Goal: Task Accomplishment & Management: Manage account settings

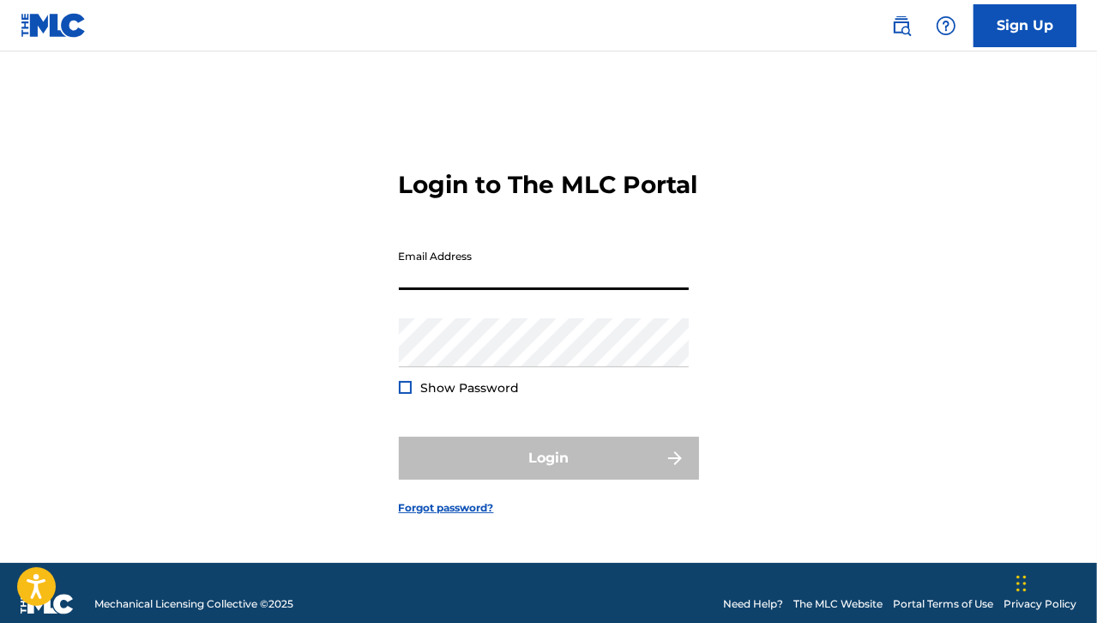
click at [443, 272] on input "Email Address" at bounding box center [544, 265] width 290 height 49
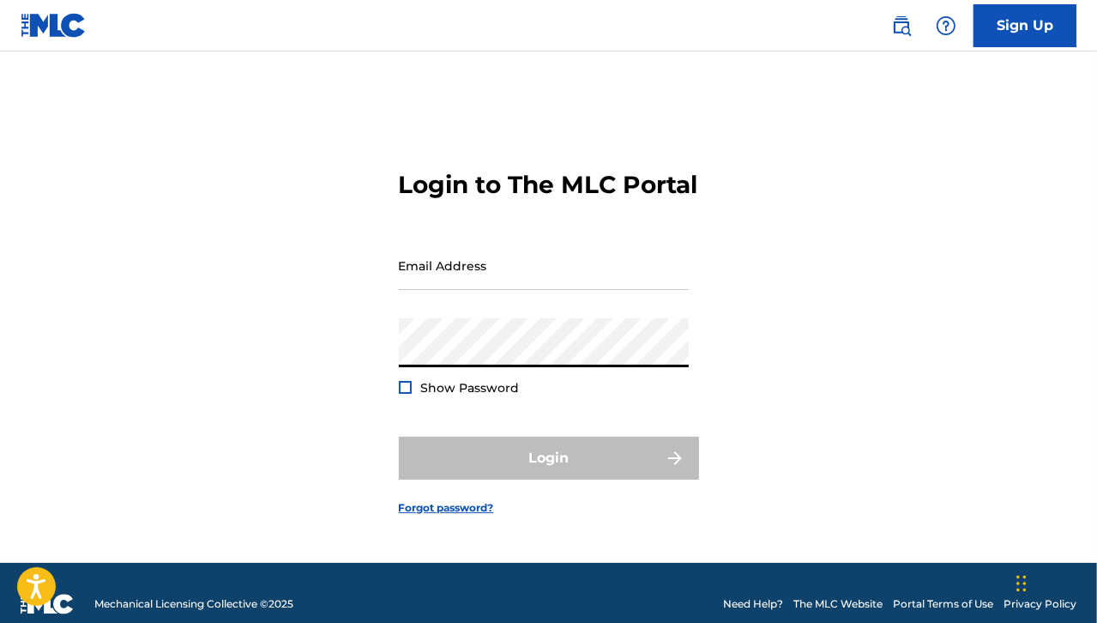
type input "[EMAIL_ADDRESS][DOMAIN_NAME]"
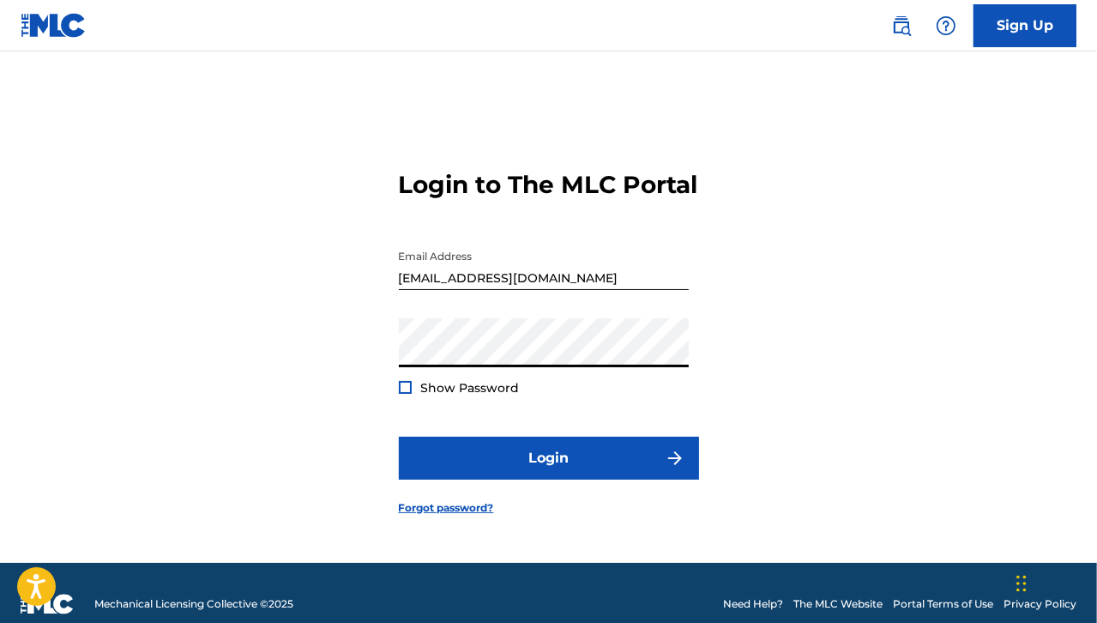
click at [413, 396] on div "Show Password" at bounding box center [459, 387] width 121 height 17
click at [405, 394] on div at bounding box center [405, 387] width 13 height 13
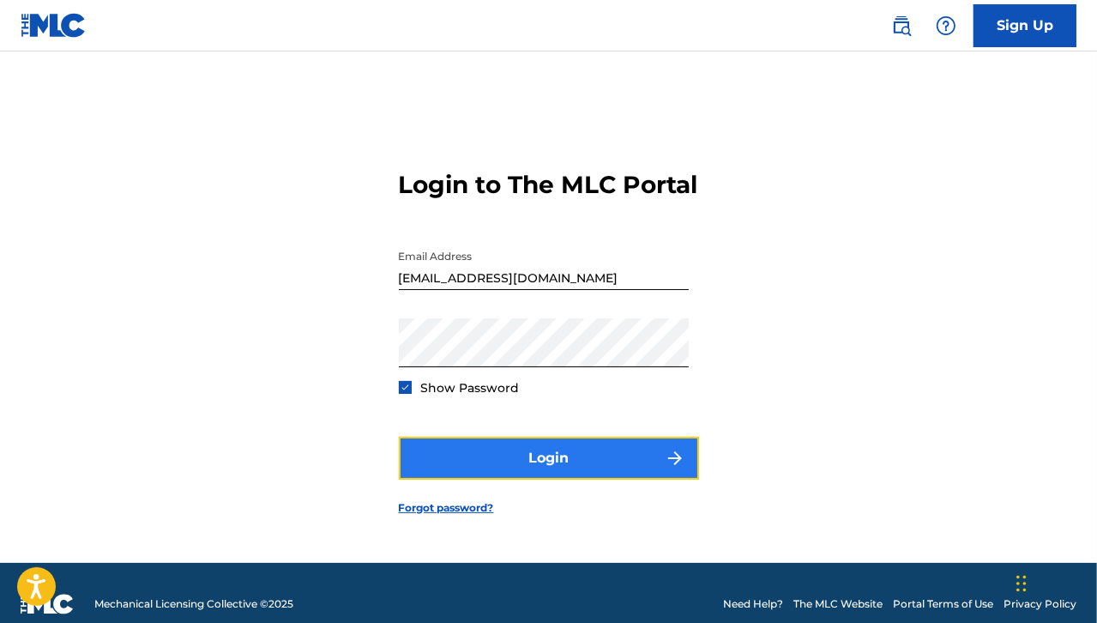
click at [453, 456] on button "Login" at bounding box center [549, 458] width 300 height 43
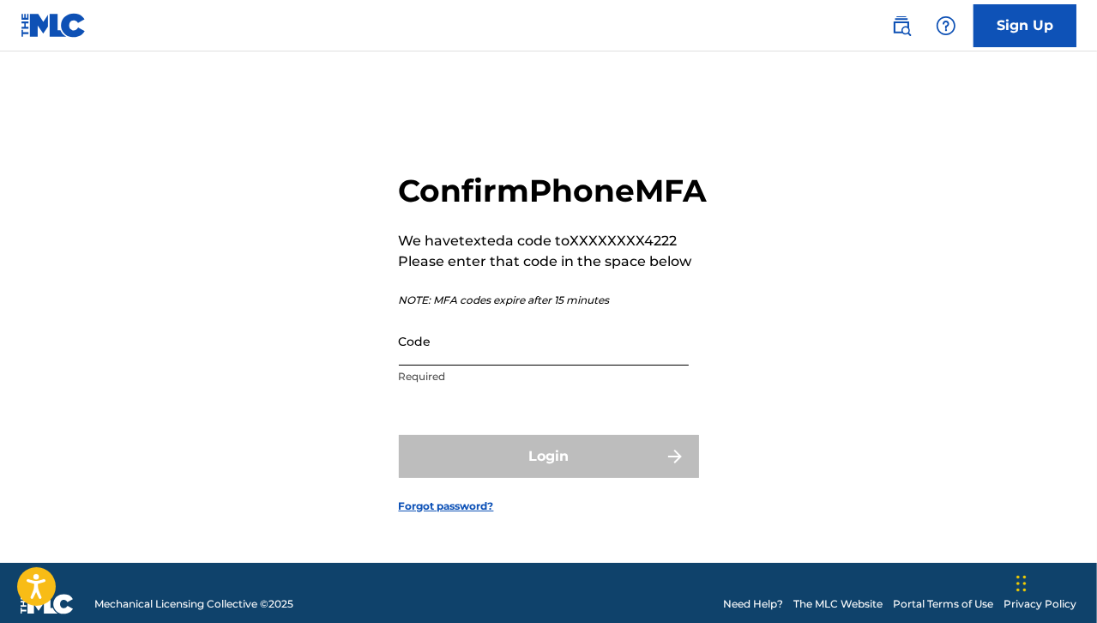
click at [470, 365] on input "Code" at bounding box center [544, 341] width 290 height 49
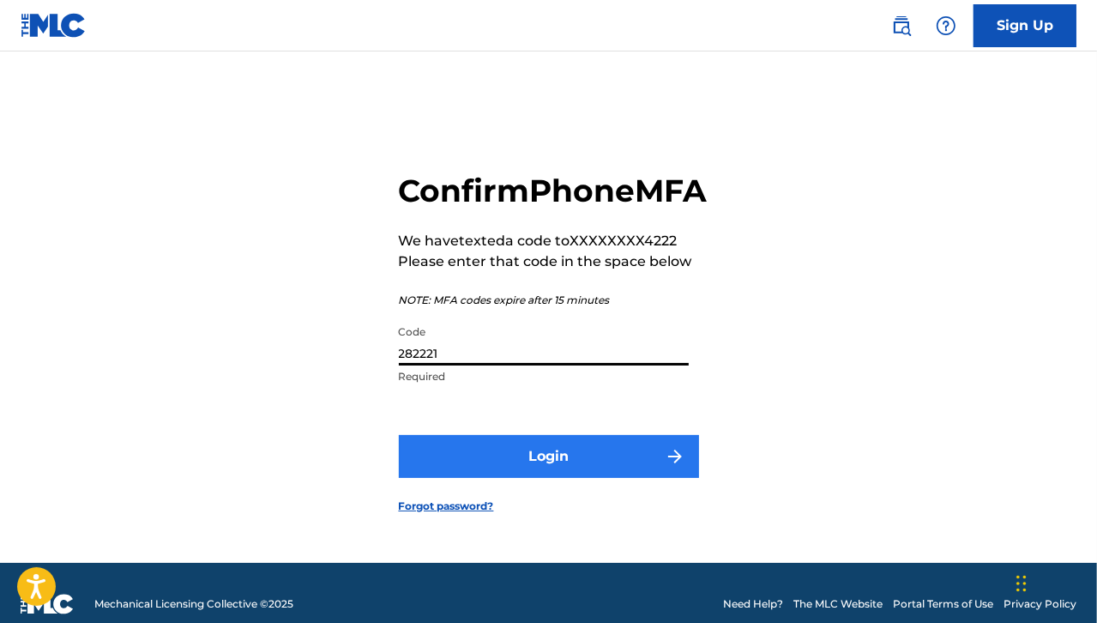
type input "282221"
click at [491, 478] on button "Login" at bounding box center [549, 456] width 300 height 43
